Goal: Information Seeking & Learning: Understand process/instructions

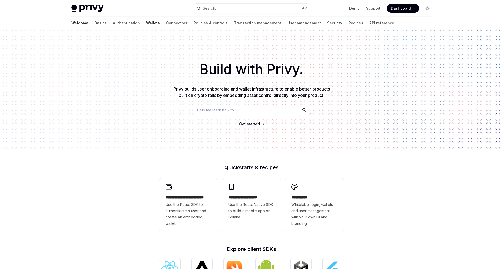
click at [146, 21] on link "Wallets" at bounding box center [153, 23] width 14 height 13
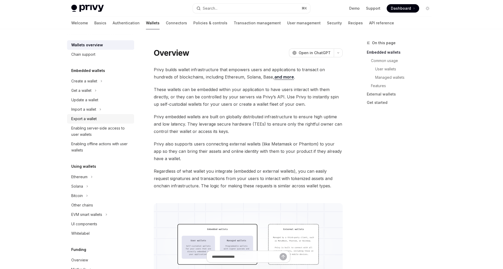
click at [102, 120] on div "Export a wallet" at bounding box center [101, 119] width 60 height 6
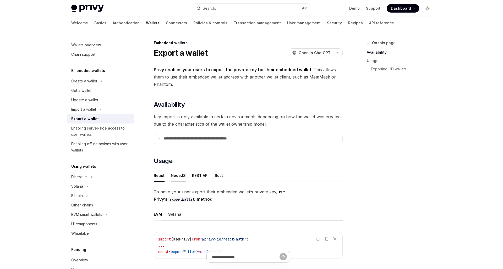
click at [175, 176] on div "NodeJS" at bounding box center [178, 175] width 15 height 12
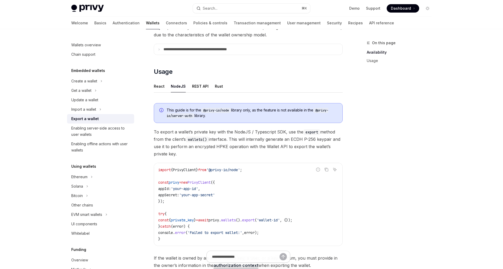
scroll to position [121, 0]
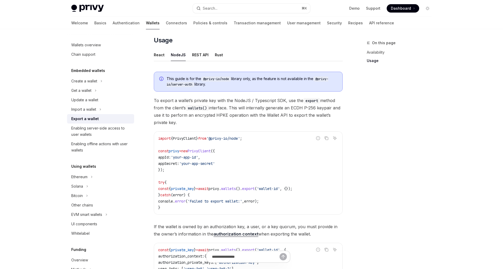
click at [194, 170] on code "import { PrivyClient } from '@privy-io/node' ; const privy = new PrivyClient ({…" at bounding box center [248, 172] width 180 height 75
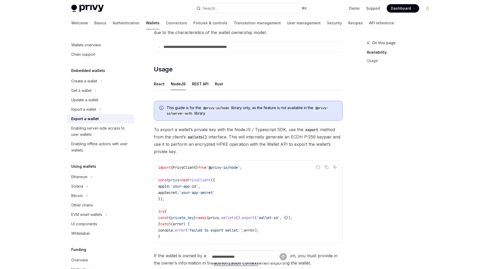
scroll to position [74, 0]
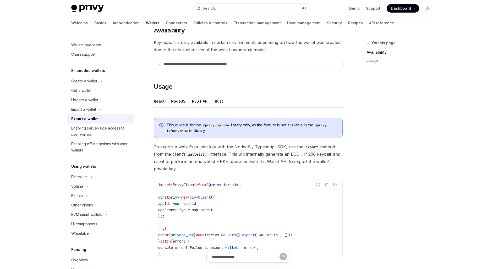
click at [153, 112] on div "**********" at bounding box center [198, 196] width 289 height 462
click at [159, 95] on div "**********" at bounding box center [248, 168] width 189 height 352
click at [160, 103] on div "React" at bounding box center [159, 101] width 11 height 12
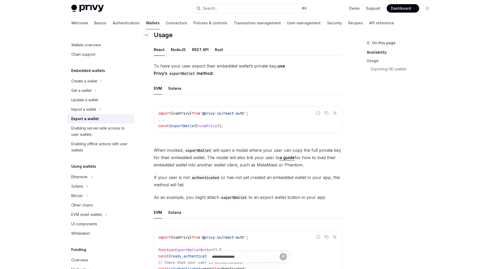
scroll to position [146, 0]
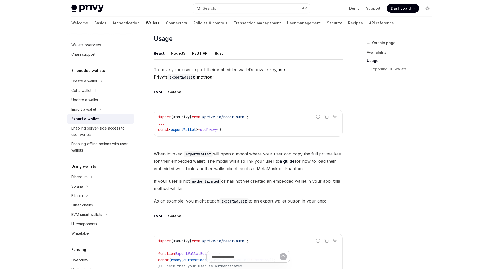
click at [173, 54] on div "NodeJS" at bounding box center [178, 53] width 15 height 12
type textarea "*"
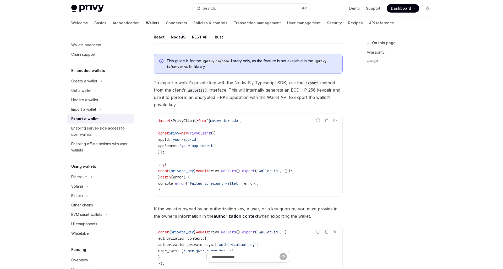
click at [217, 213] on span "If the wallet is owned by an authorization key, a user, or a key quorum, you mu…" at bounding box center [248, 212] width 189 height 15
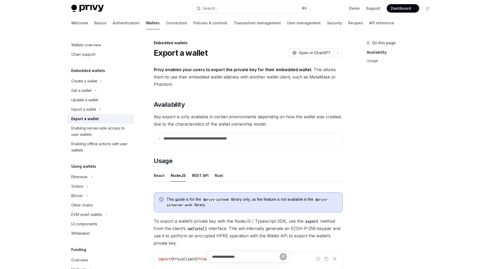
click at [178, 123] on span "Key export is only available in certain environments depending on how the walle…" at bounding box center [248, 120] width 189 height 15
click at [175, 141] on summary "**********" at bounding box center [248, 138] width 188 height 11
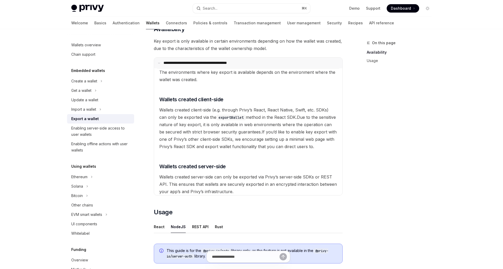
scroll to position [94, 0]
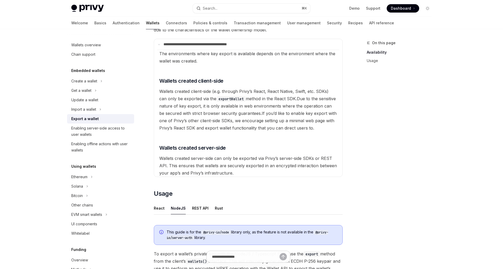
click at [197, 131] on available\ "The environments where key export is available depends on the environment where…" at bounding box center [248, 113] width 182 height 127
click at [253, 135] on available\ "The environments where key export is available depends on the environment where…" at bounding box center [248, 113] width 182 height 127
click at [250, 142] on available\ "The environments where key export is available depends on the environment where…" at bounding box center [248, 113] width 182 height 127
click at [256, 140] on available\ "The environments where key export is available depends on the environment where…" at bounding box center [248, 113] width 182 height 127
